Goal: Check status: Check status

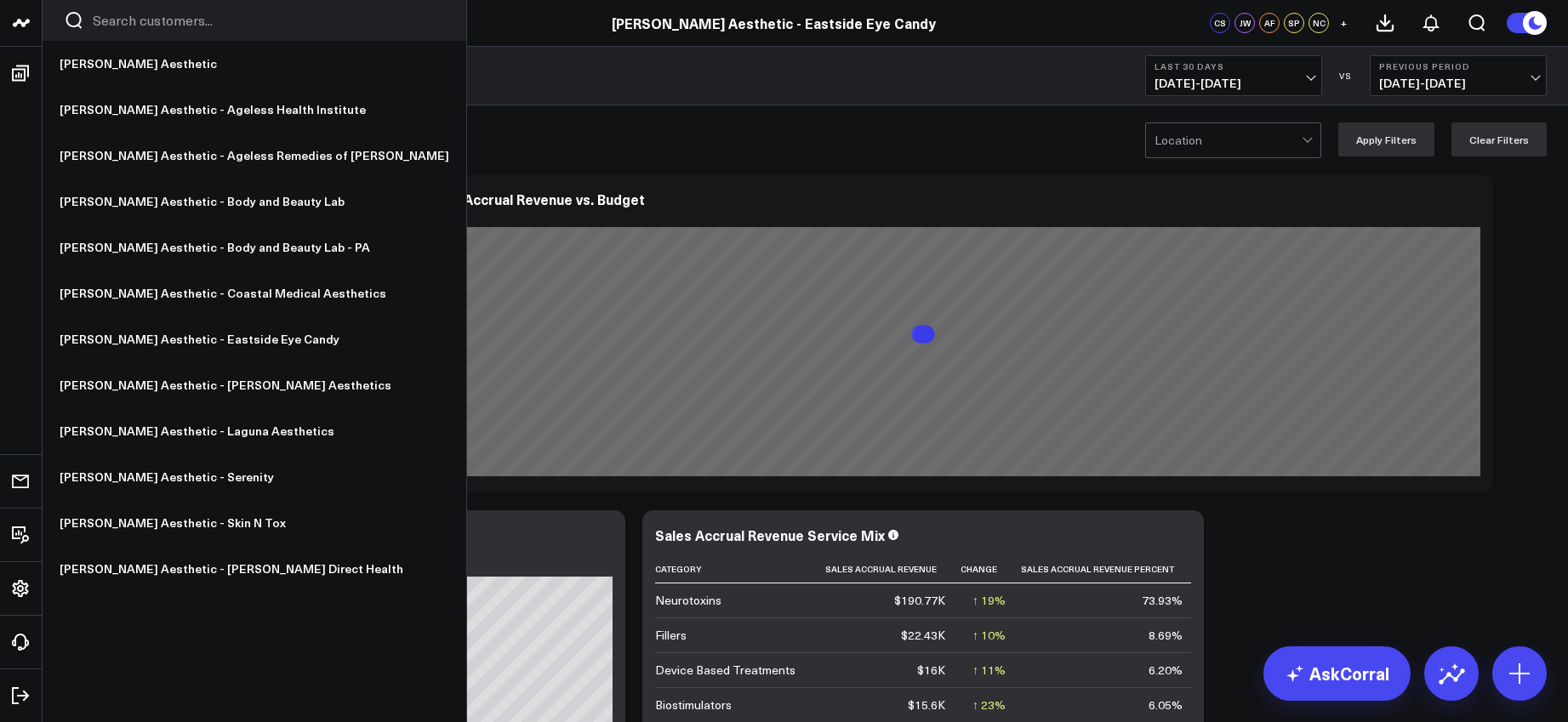
click at [30, 27] on link at bounding box center [21, 24] width 42 height 47
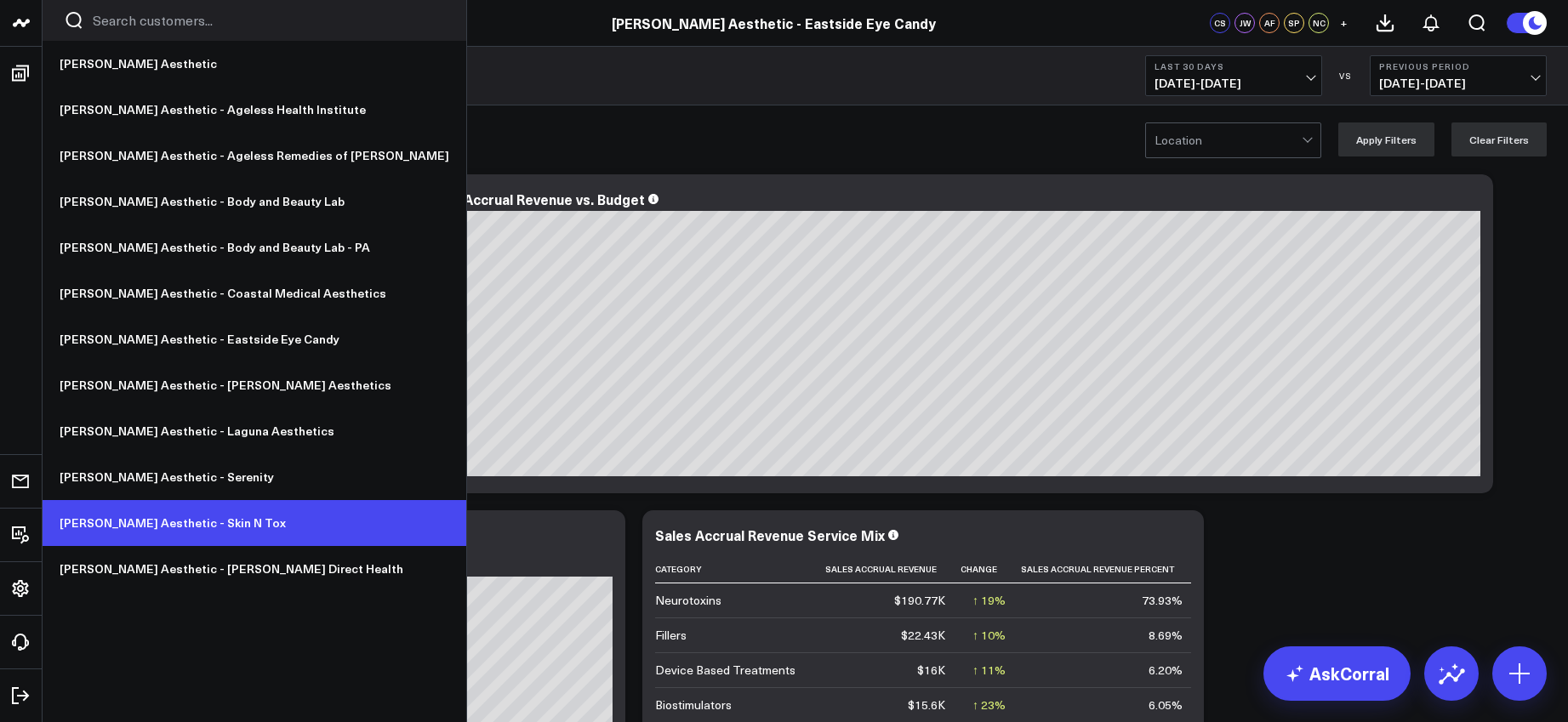
click at [143, 515] on link "[PERSON_NAME] Aesthetic - Skin N Tox" at bounding box center [253, 523] width 423 height 46
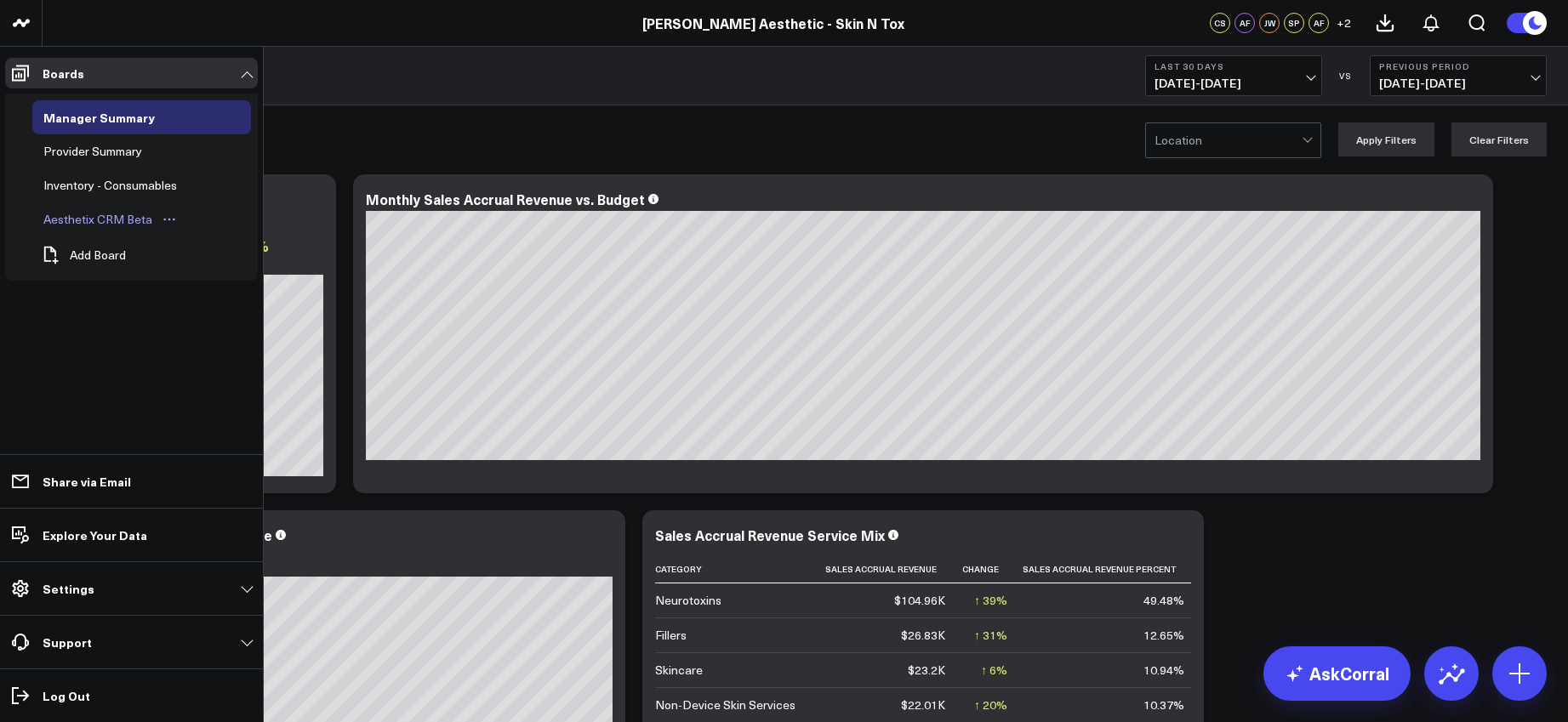
click at [133, 214] on div "Aesthetix CRM Beta" at bounding box center [98, 219] width 118 height 21
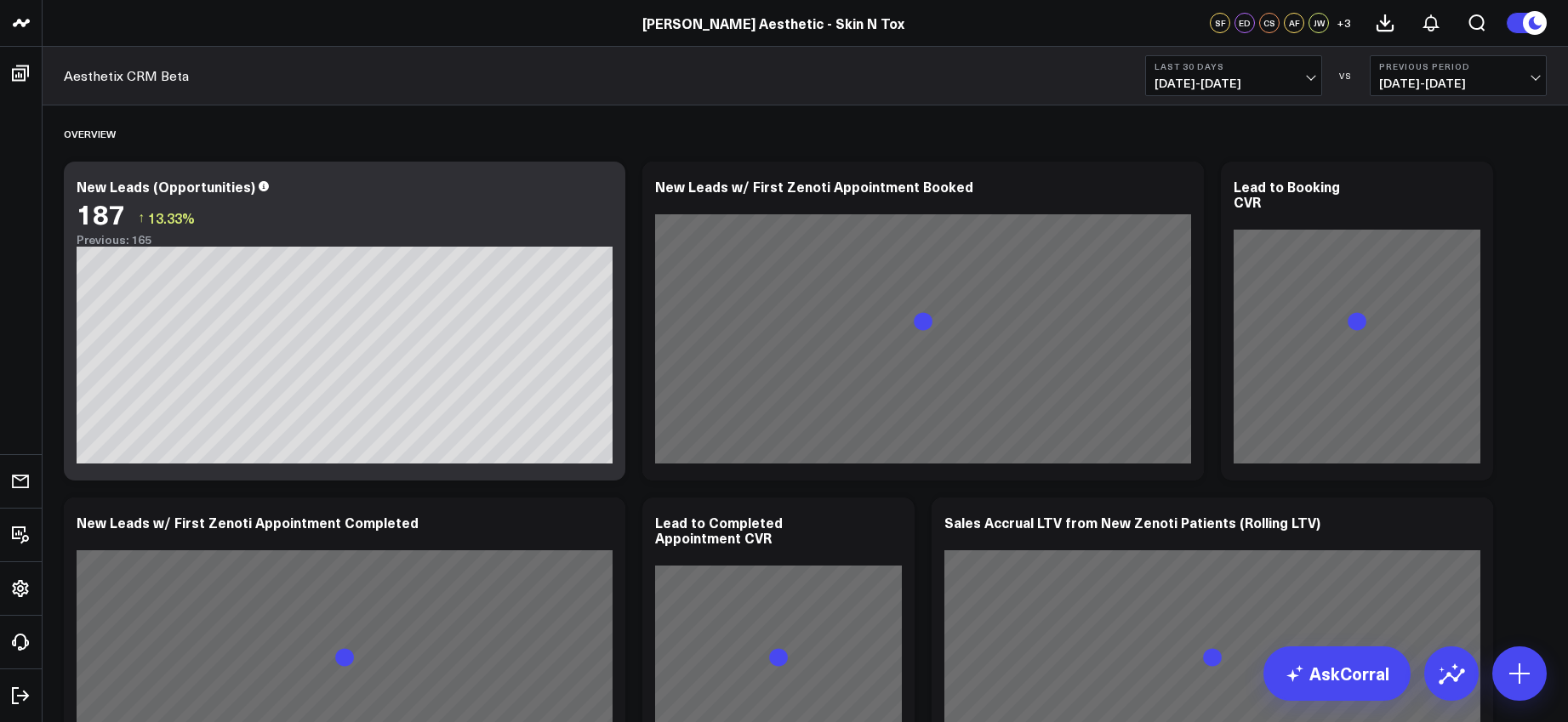
click at [1260, 70] on b "Last 30 Days" at bounding box center [1233, 66] width 158 height 10
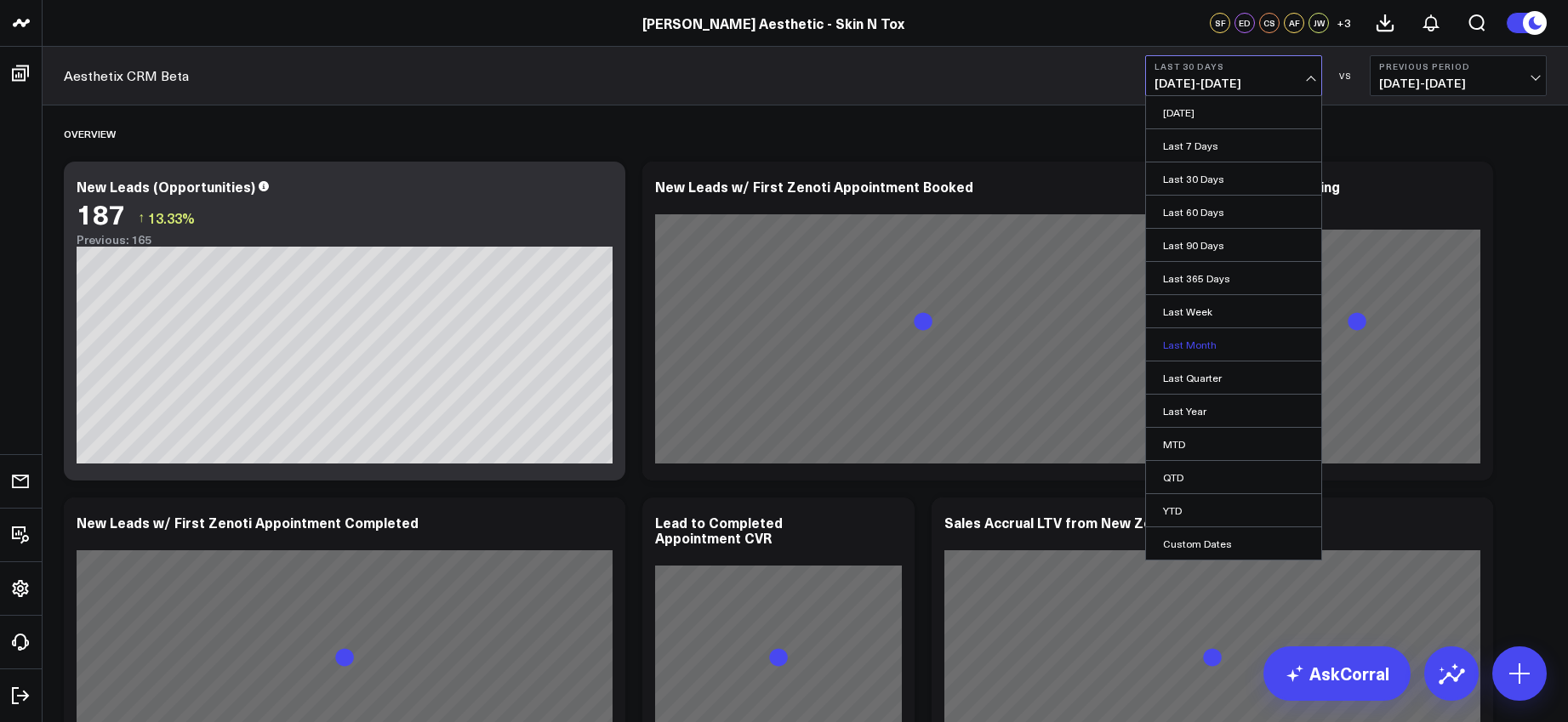
click at [1197, 338] on link "Last Month" at bounding box center [1234, 344] width 175 height 32
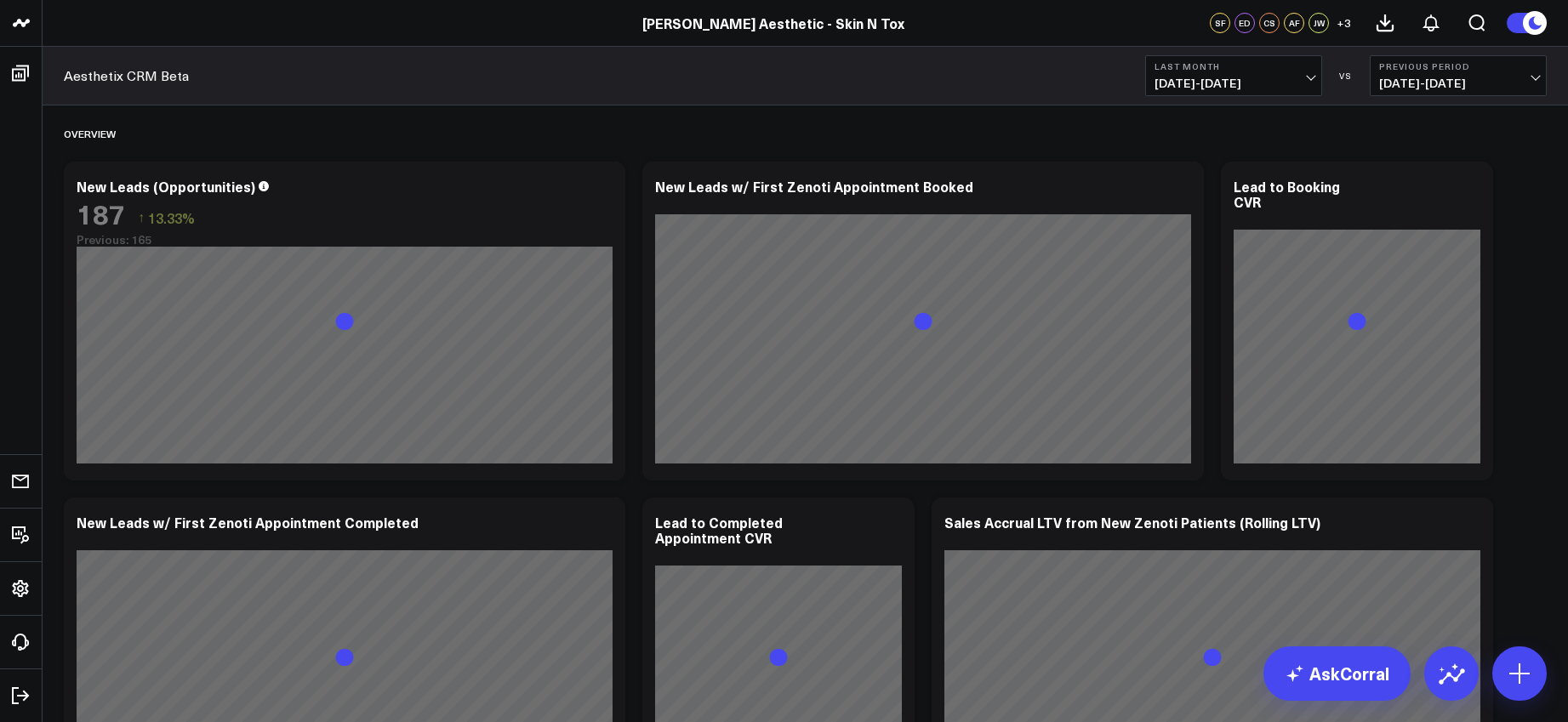
click at [1468, 82] on span "08/01/25 - 08/31/25" at bounding box center [1458, 83] width 158 height 14
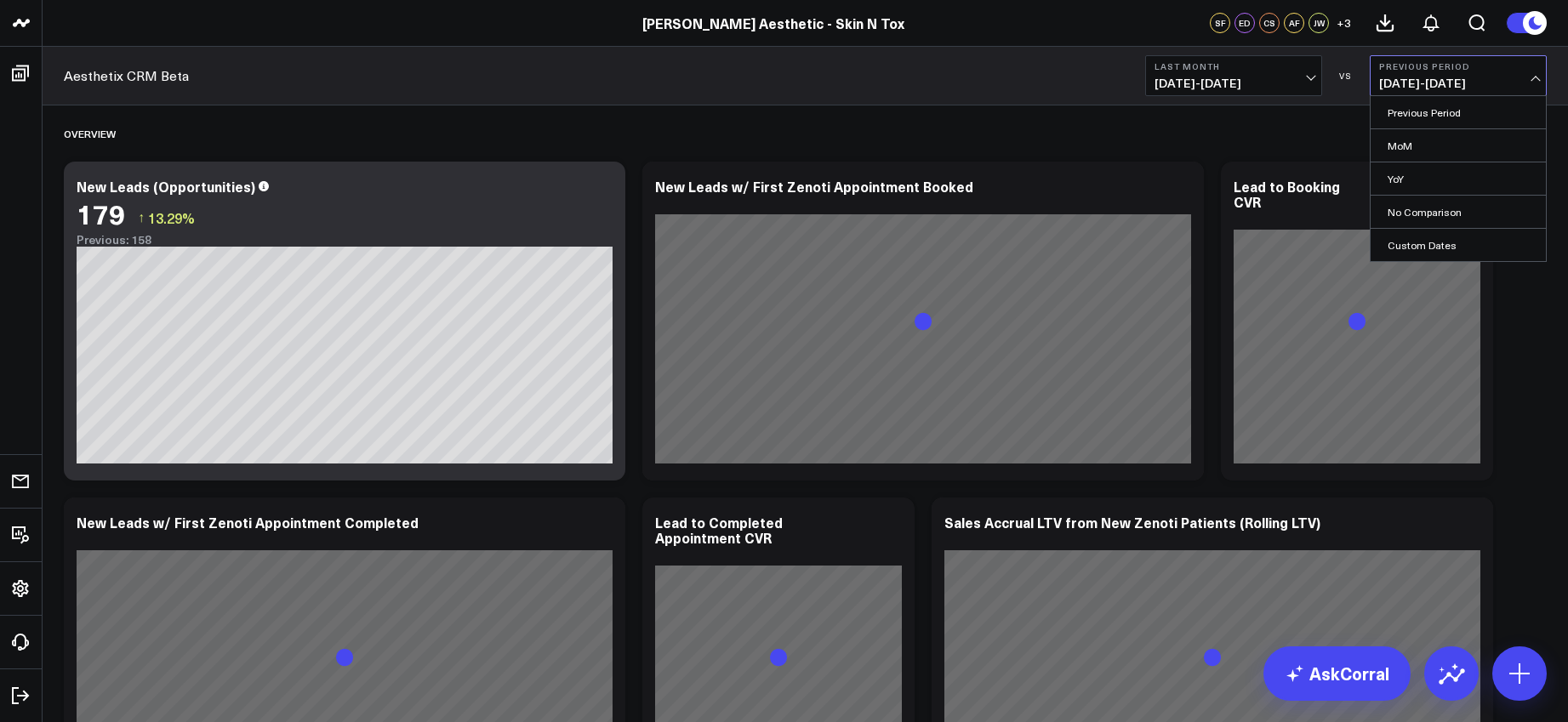
click at [1076, 56] on div "Aesthetix CRM Beta Last Month 09/01/25 - 09/30/25 VS Previous Period 08/01/25 -…" at bounding box center [805, 77] width 1526 height 59
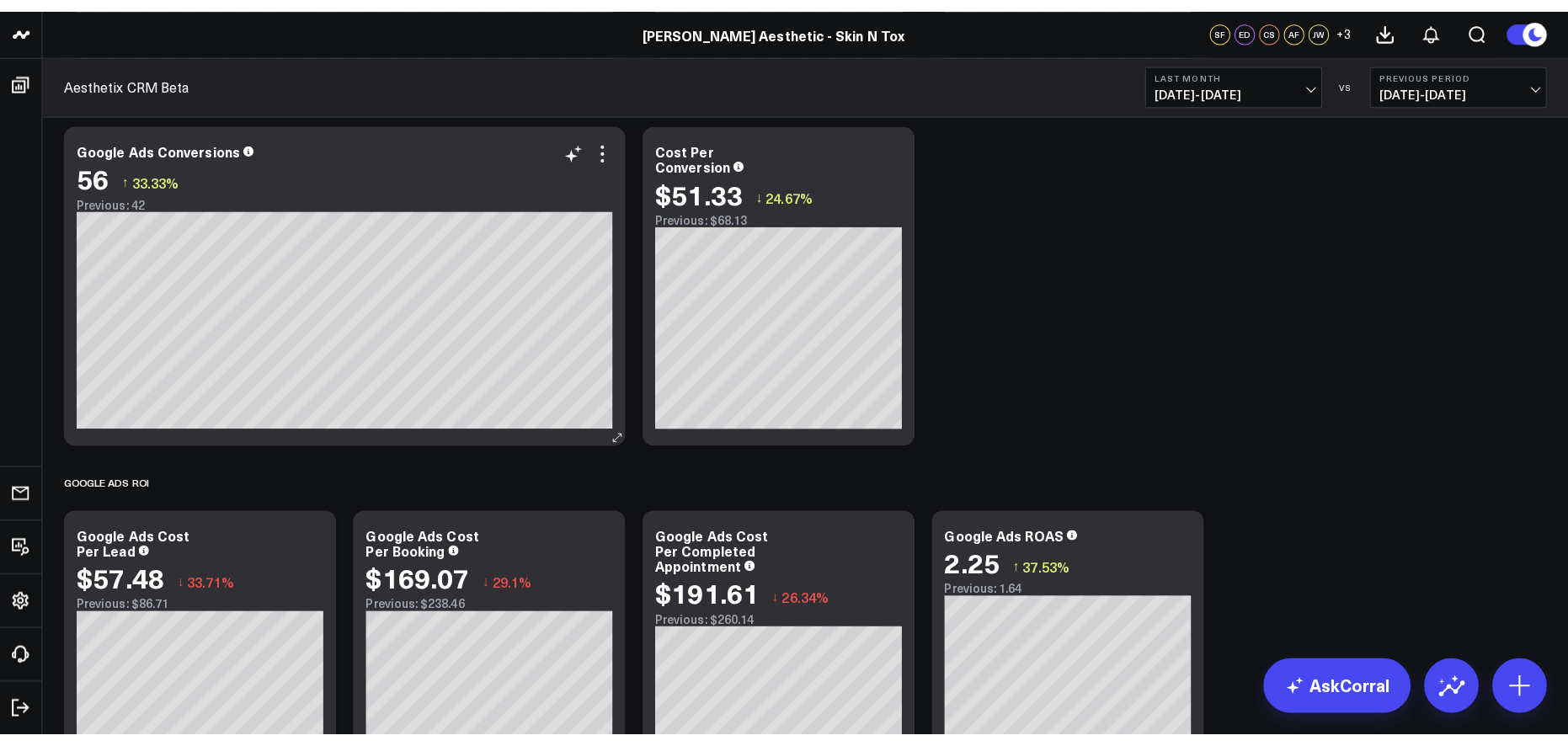
scroll to position [4184, 0]
